Goal: Information Seeking & Learning: Learn about a topic

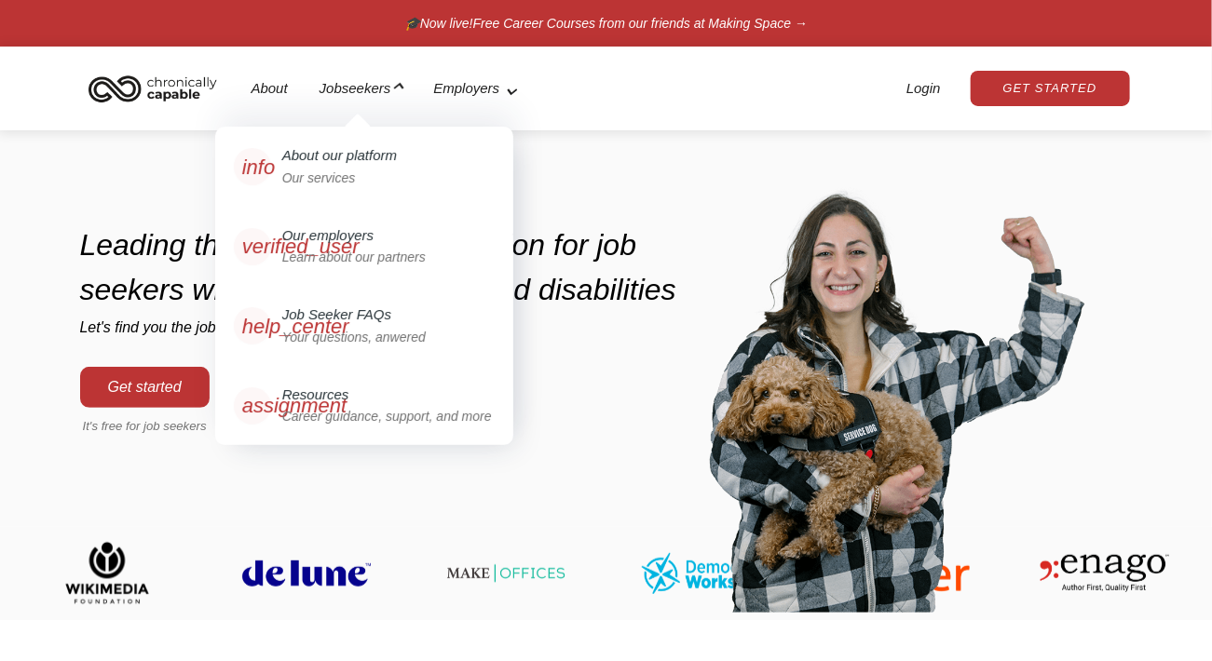
click at [391, 324] on div "Job Seeker FAQs" at bounding box center [336, 315] width 109 height 21
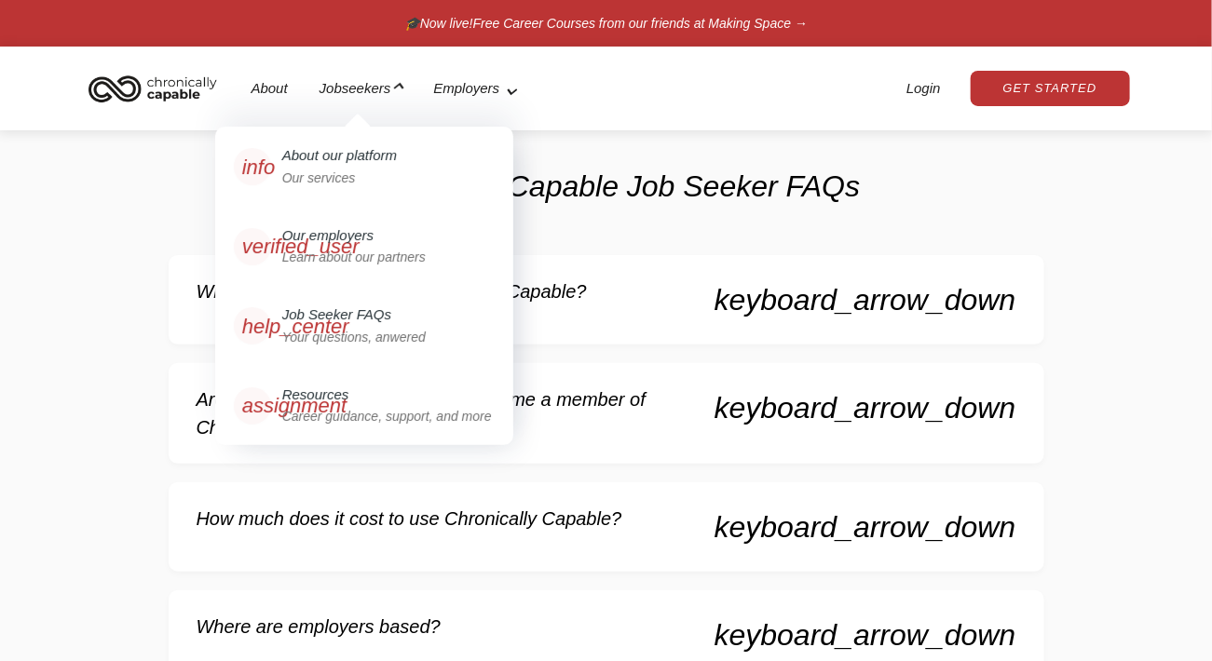
click at [354, 250] on div "Learn about our partners" at bounding box center [353, 258] width 143 height 20
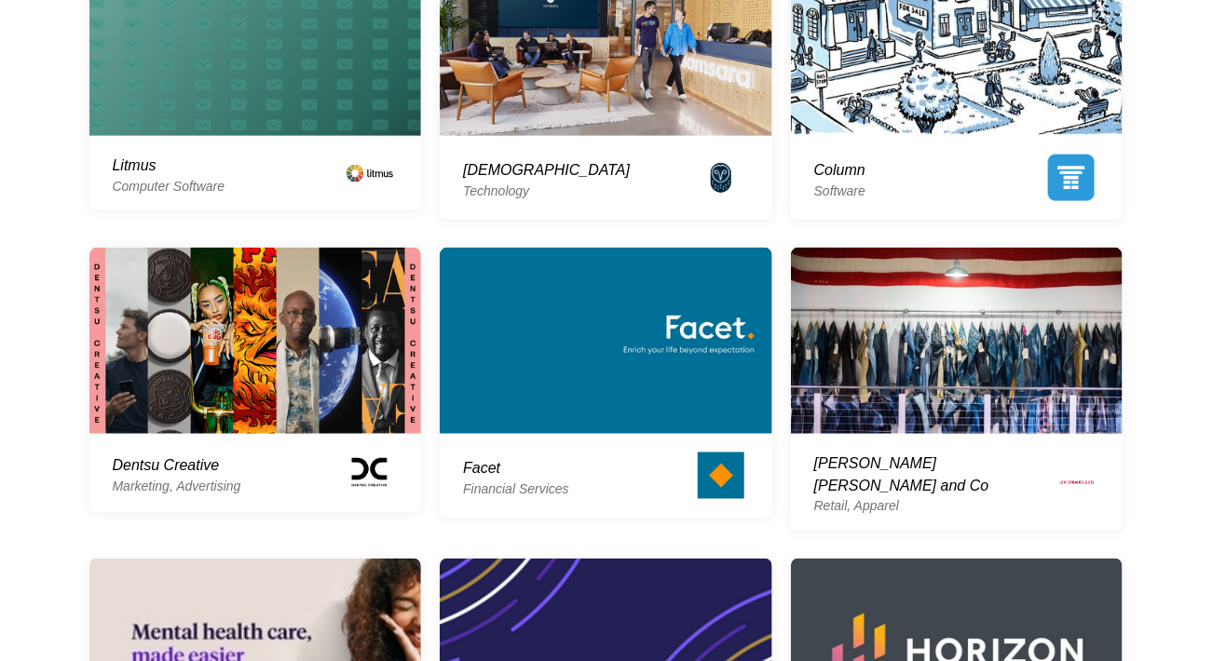
scroll to position [1211, 0]
